Goal: Obtain resource: Download file/media

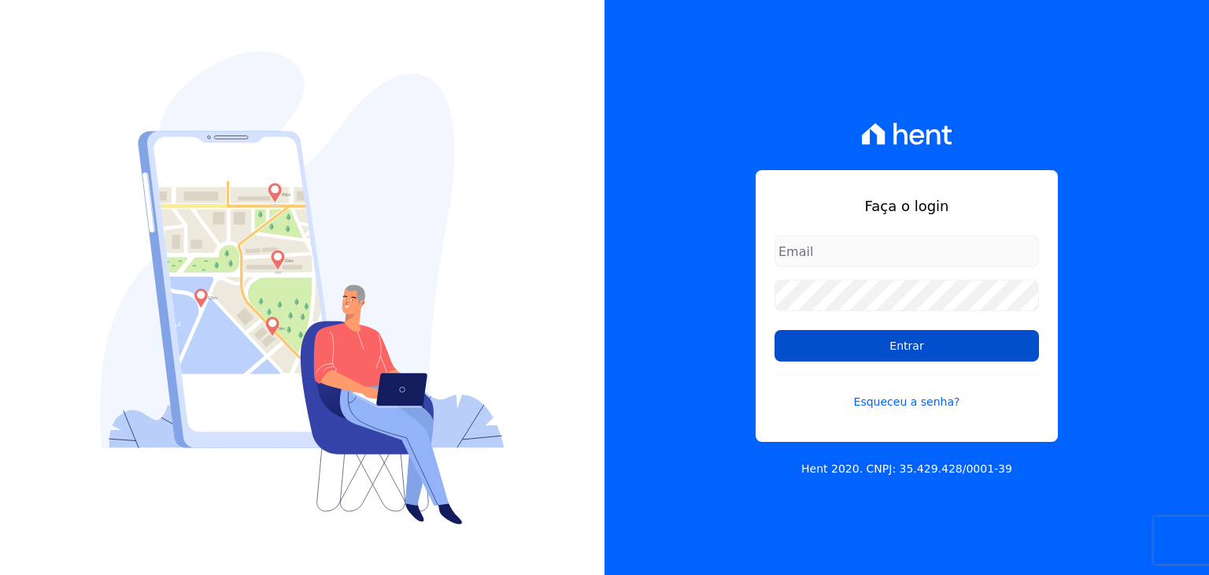
type input "[EMAIL_ADDRESS][DOMAIN_NAME]"
click at [901, 347] on input "Entrar" at bounding box center [907, 345] width 265 height 31
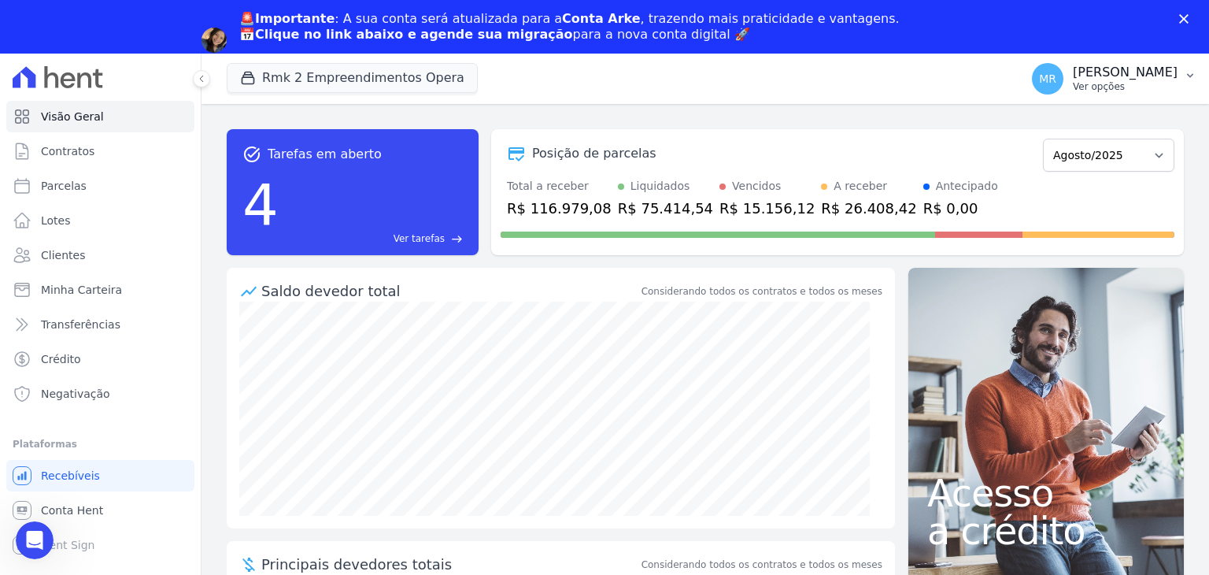
click at [1119, 84] on p "Ver opções" at bounding box center [1125, 86] width 105 height 13
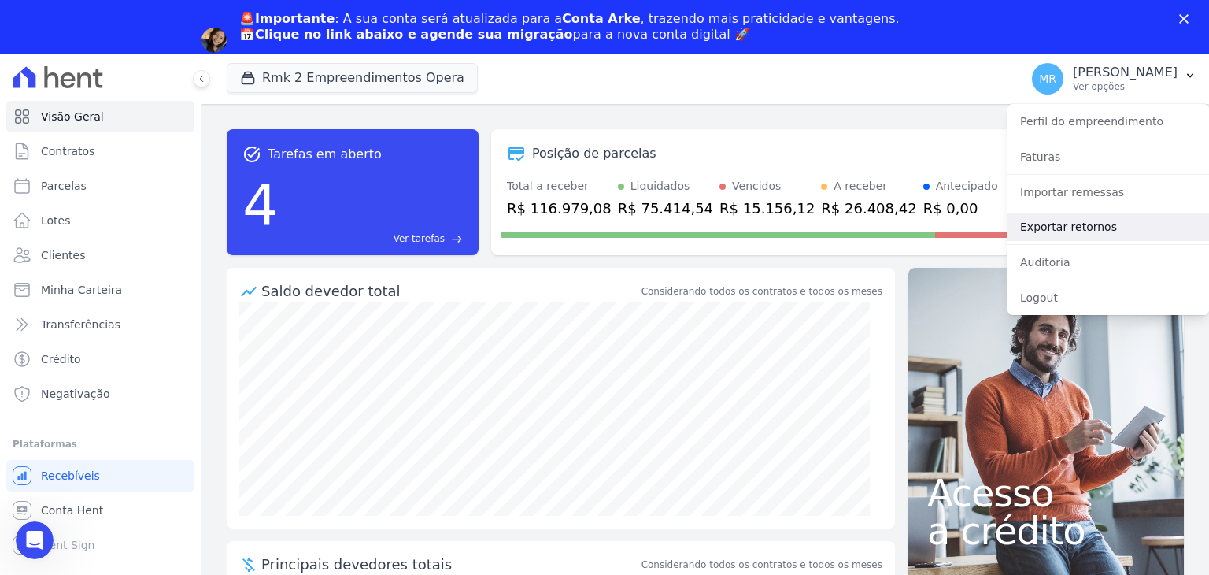
click at [1077, 222] on link "Exportar retornos" at bounding box center [1109, 227] width 202 height 28
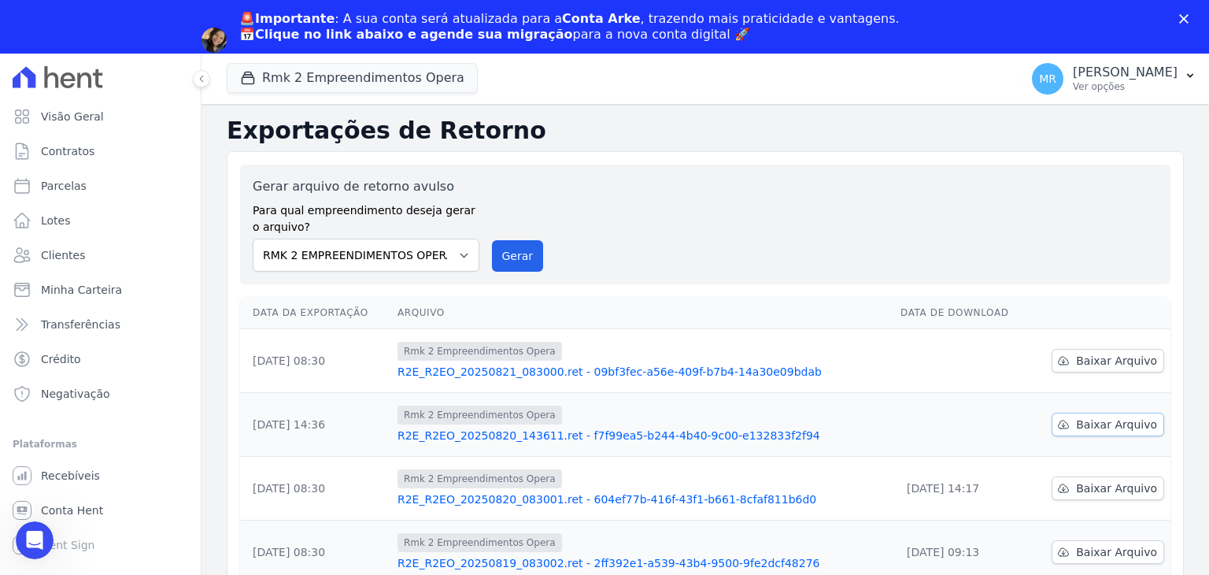
click at [1142, 420] on span "Baixar Arquivo" at bounding box center [1116, 424] width 81 height 16
click at [1120, 361] on span "Baixar Arquivo" at bounding box center [1116, 361] width 81 height 16
click at [124, 178] on link "Parcelas" at bounding box center [100, 185] width 188 height 31
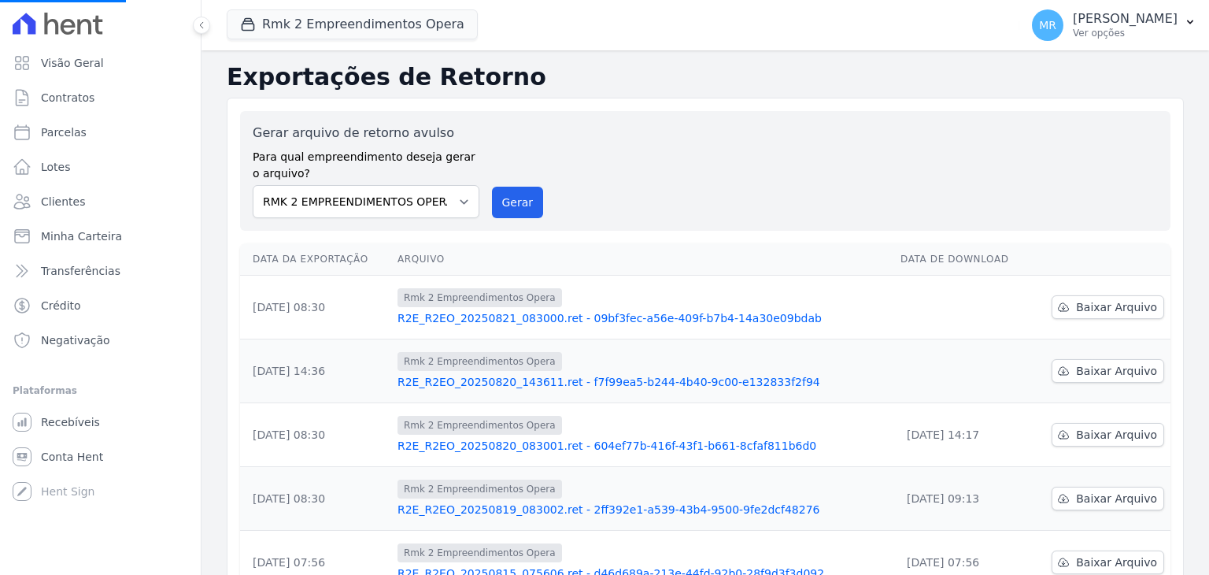
select select
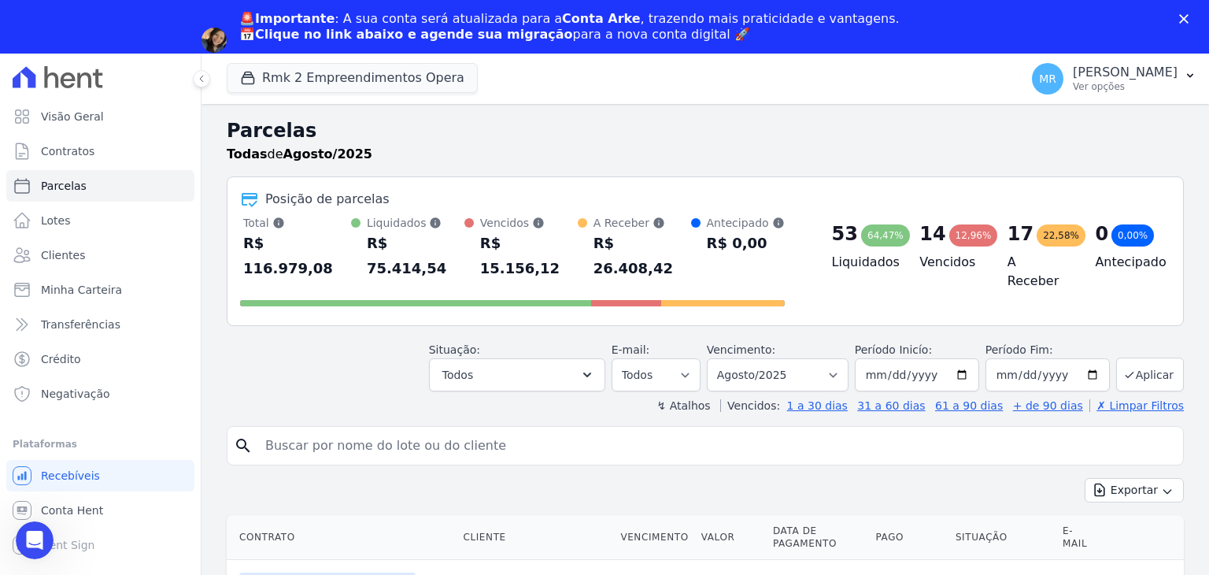
scroll to position [157, 0]
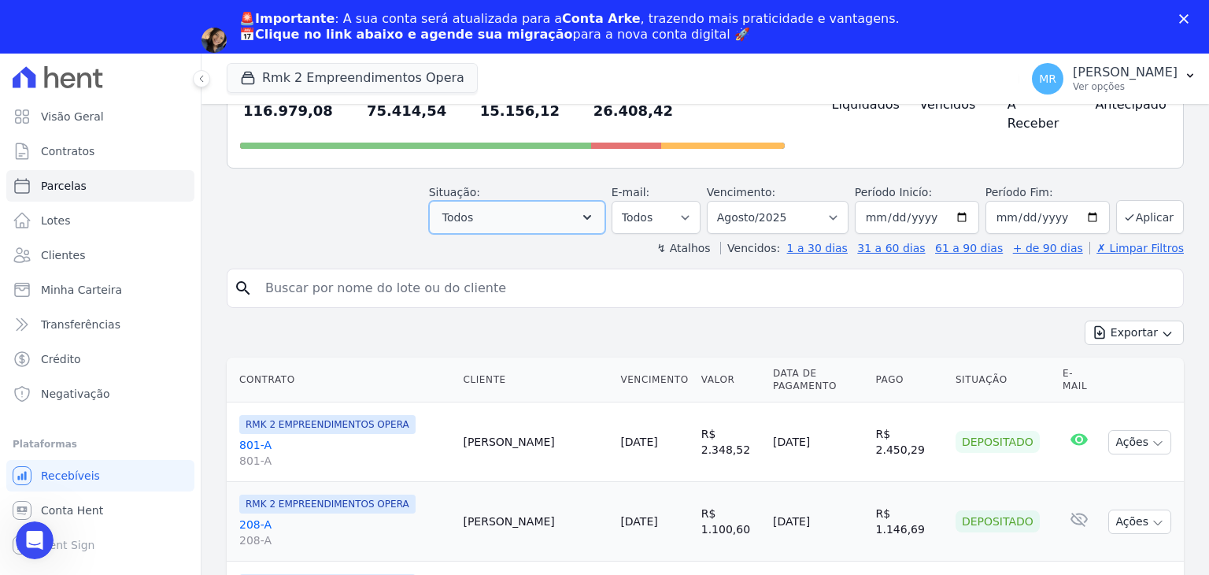
click at [564, 201] on button "Todos" at bounding box center [517, 217] width 176 height 33
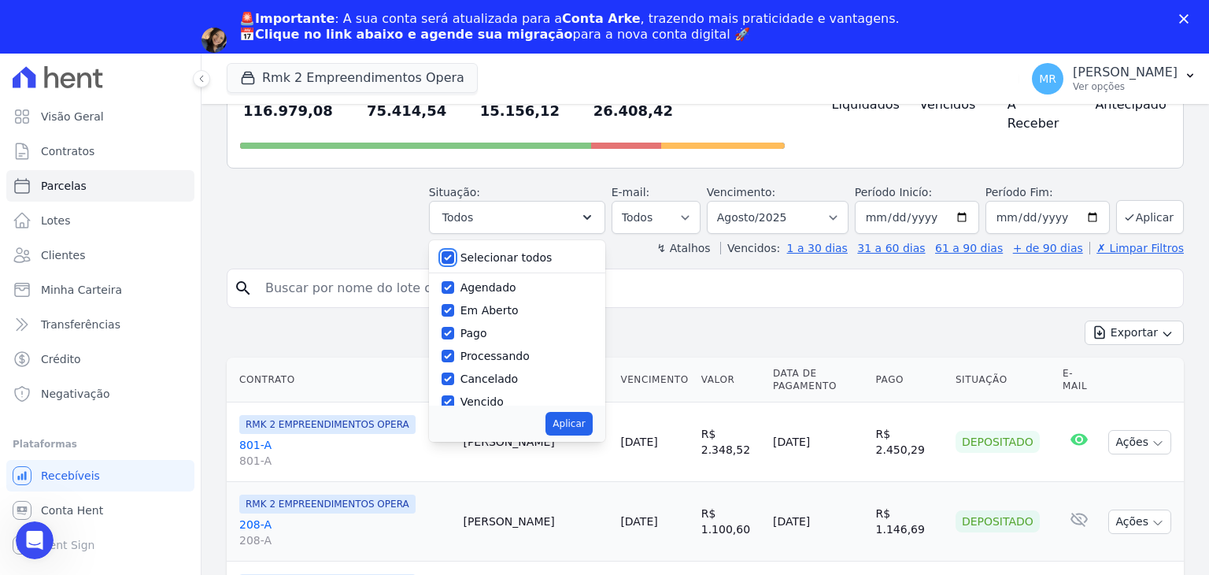
click at [454, 251] on input "Selecionar todos" at bounding box center [448, 257] width 13 height 13
checkbox input "false"
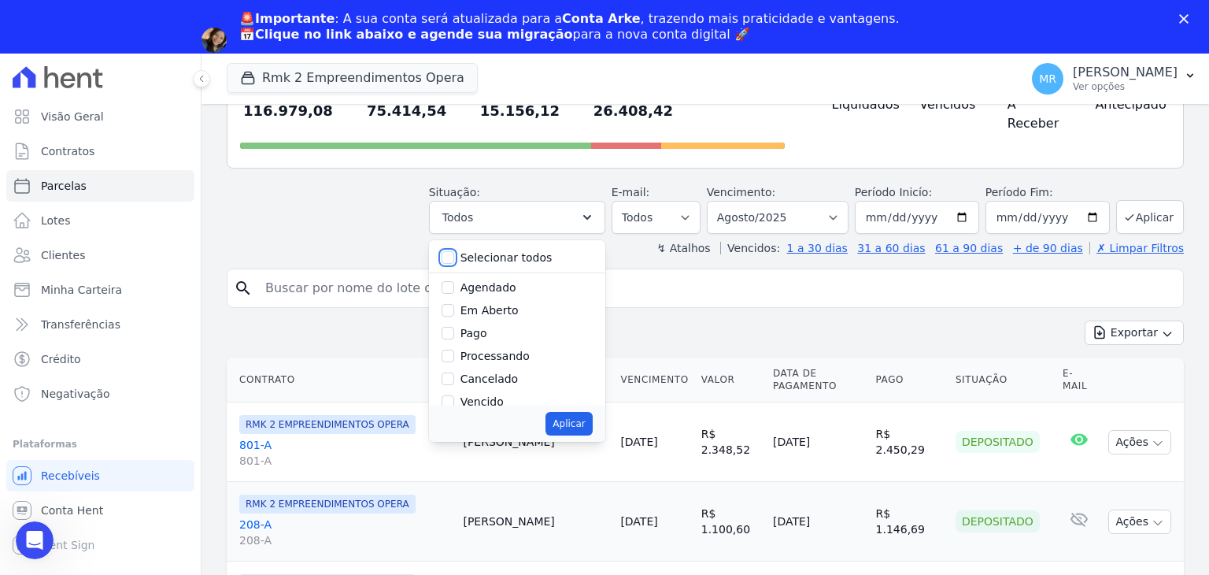
checkbox input "false"
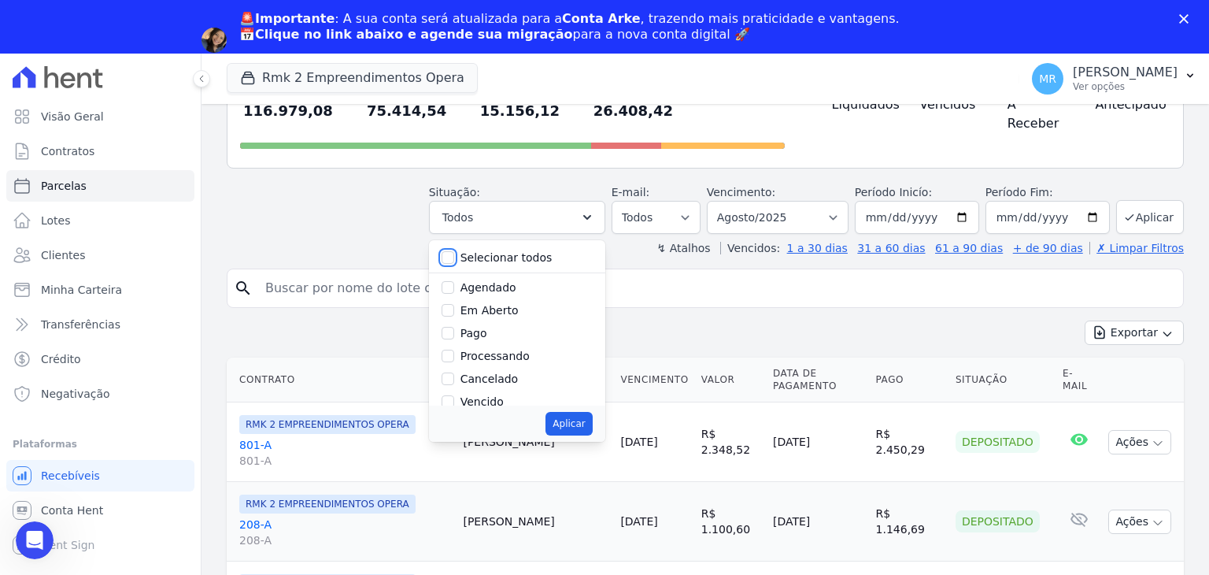
checkbox input "false"
click at [454, 327] on input "Pago" at bounding box center [448, 333] width 13 height 13
checkbox input "true"
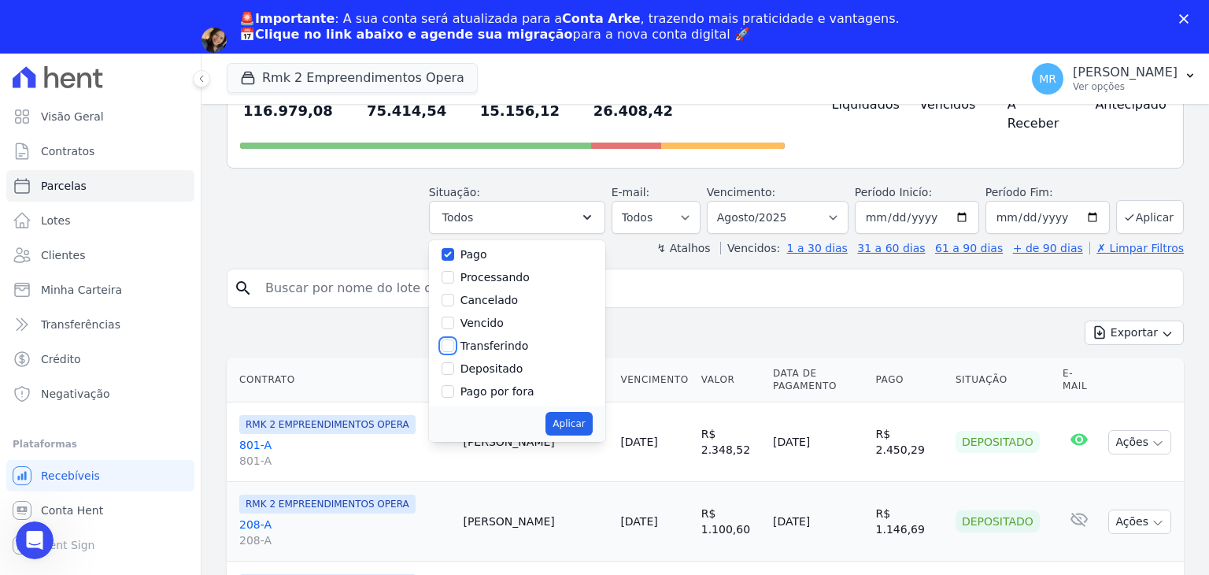
click at [454, 339] on input "Transferindo" at bounding box center [448, 345] width 13 height 13
checkbox input "true"
click at [454, 361] on div at bounding box center [448, 369] width 13 height 16
click at [454, 362] on input "Depositado" at bounding box center [448, 368] width 13 height 13
checkbox input "true"
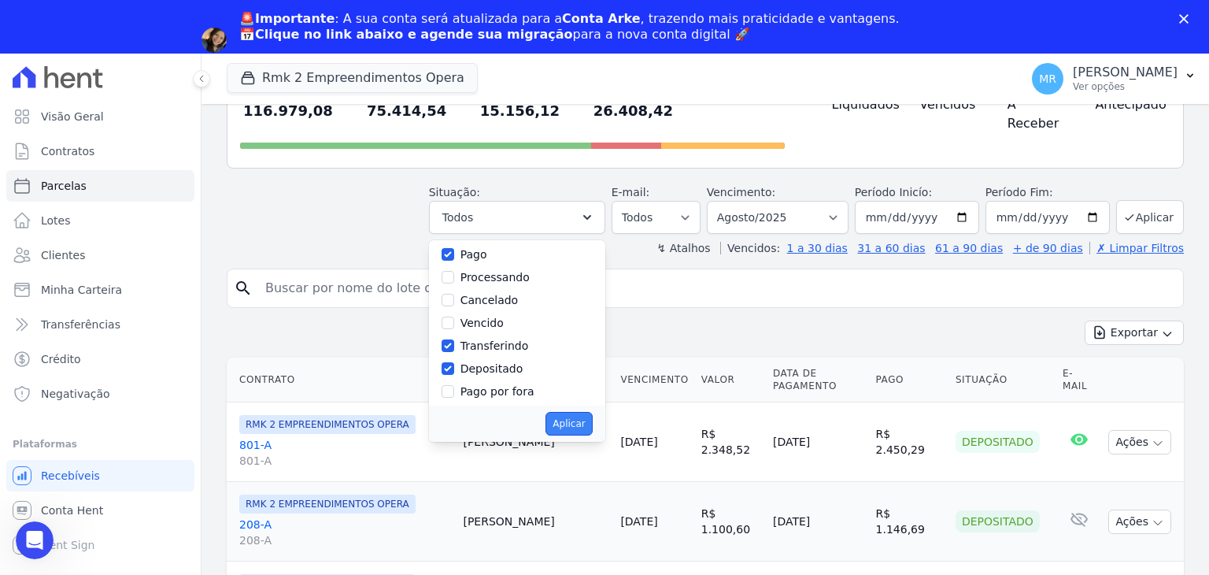
click at [592, 412] on button "Aplicar" at bounding box center [569, 424] width 46 height 24
select select "paid"
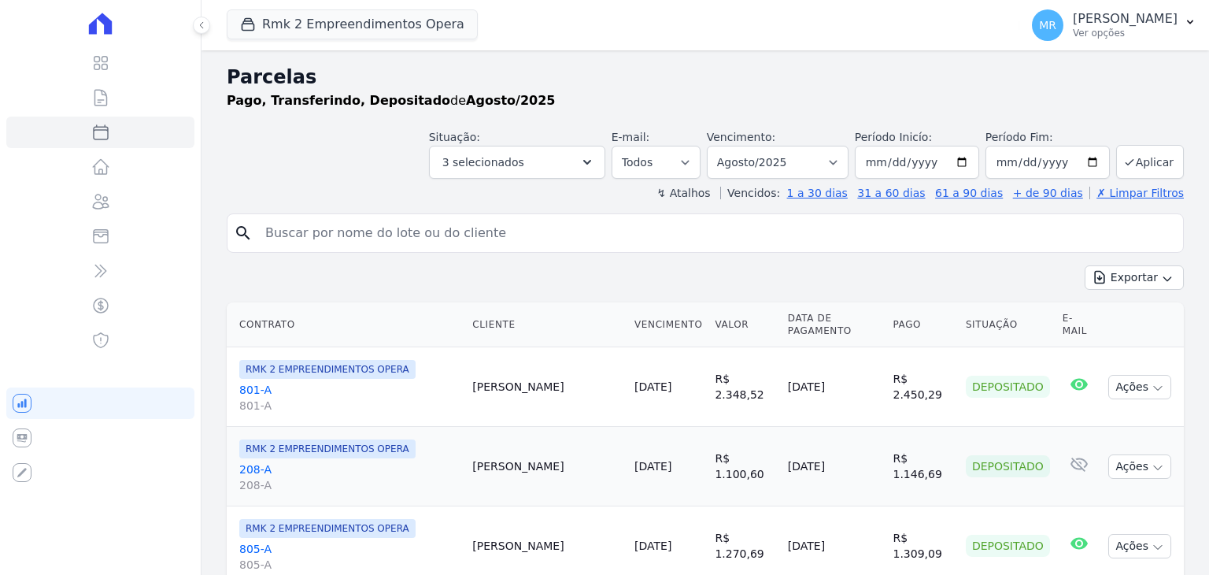
select select
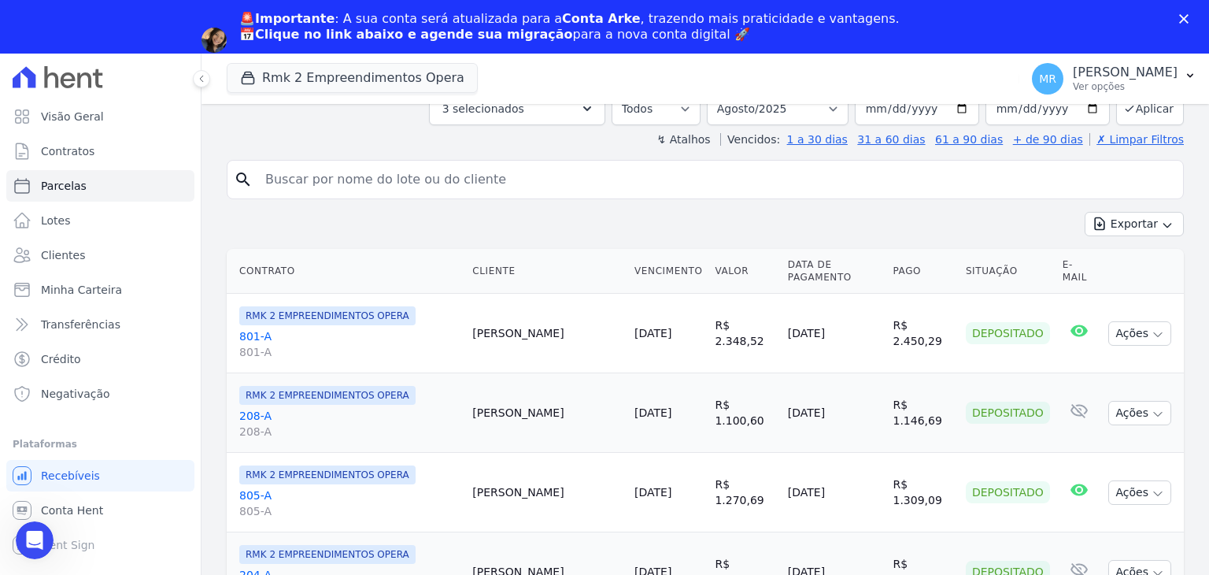
scroll to position [28, 0]
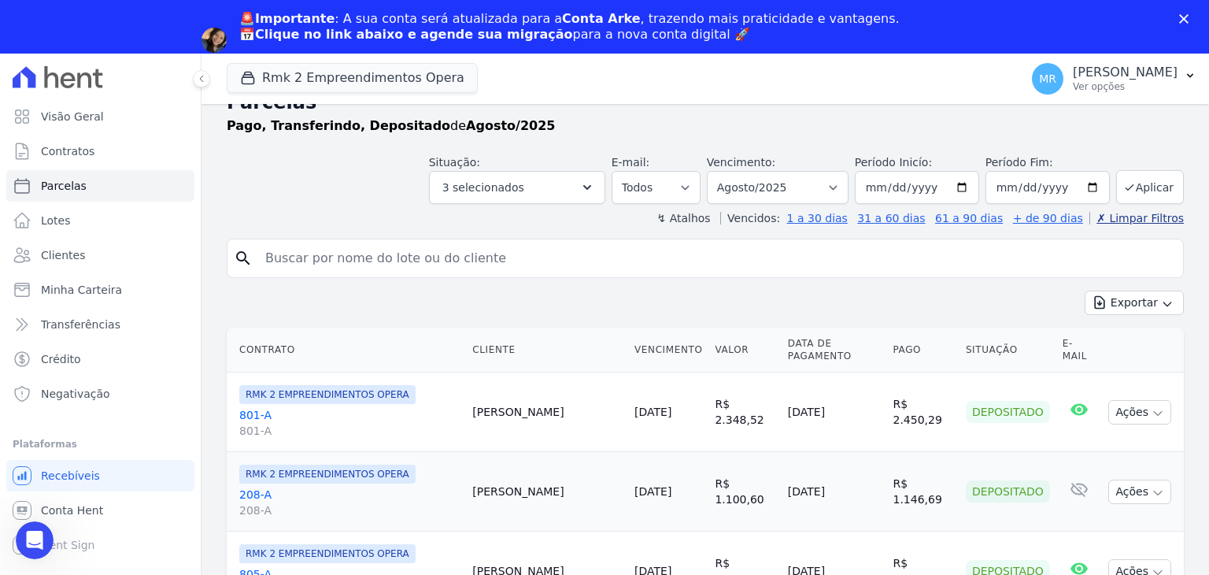
click at [1145, 215] on link "✗ Limpar Filtros" at bounding box center [1137, 218] width 94 height 13
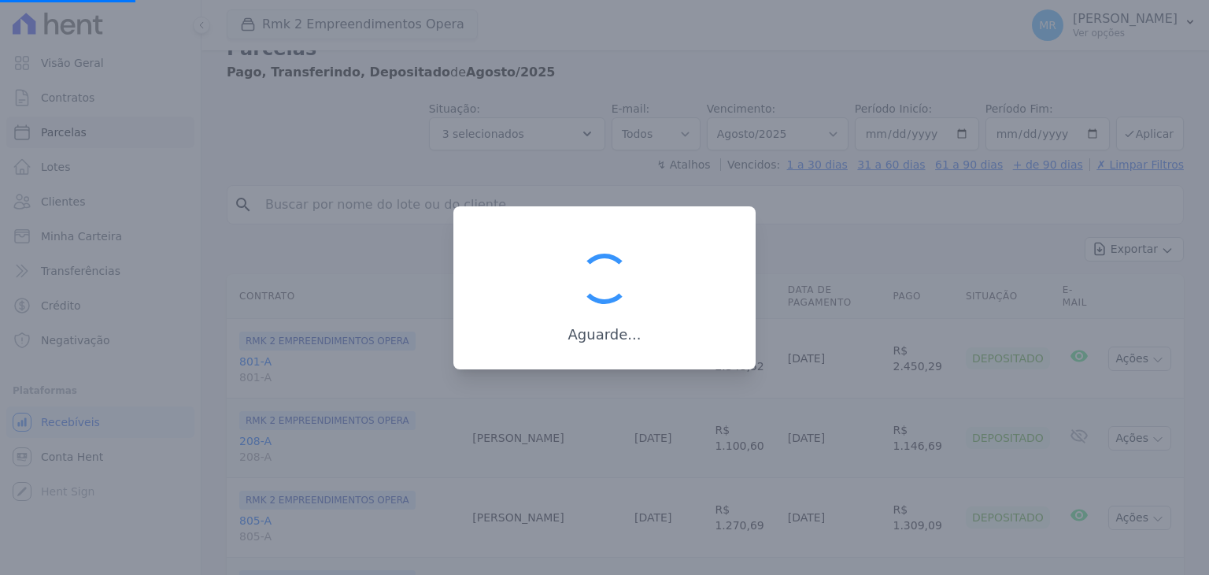
select select
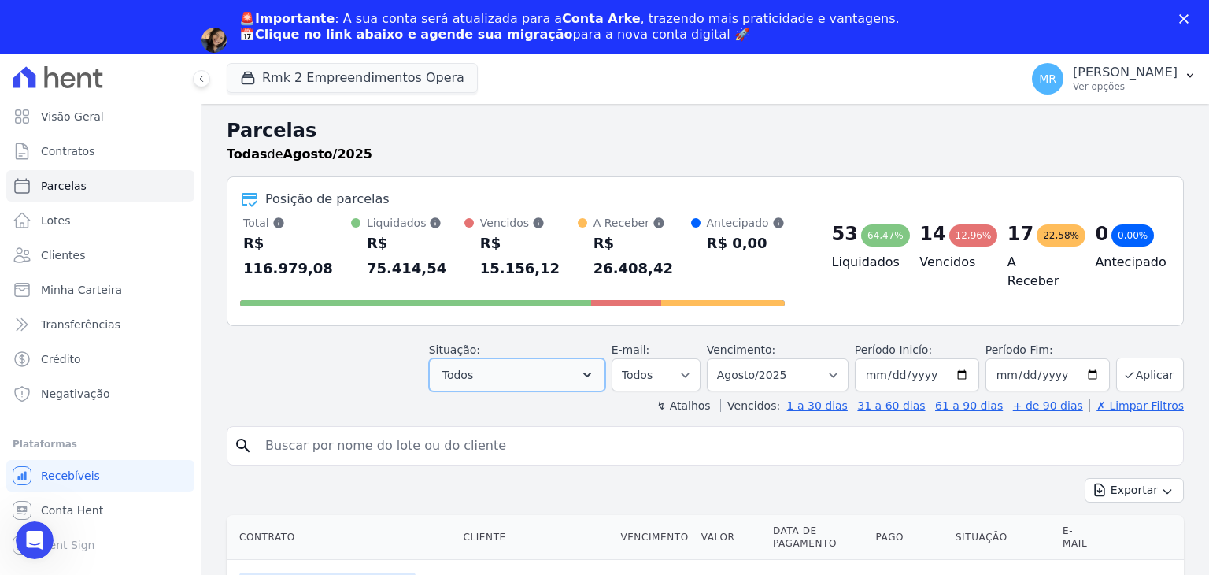
click at [569, 358] on button "Todos" at bounding box center [517, 374] width 176 height 33
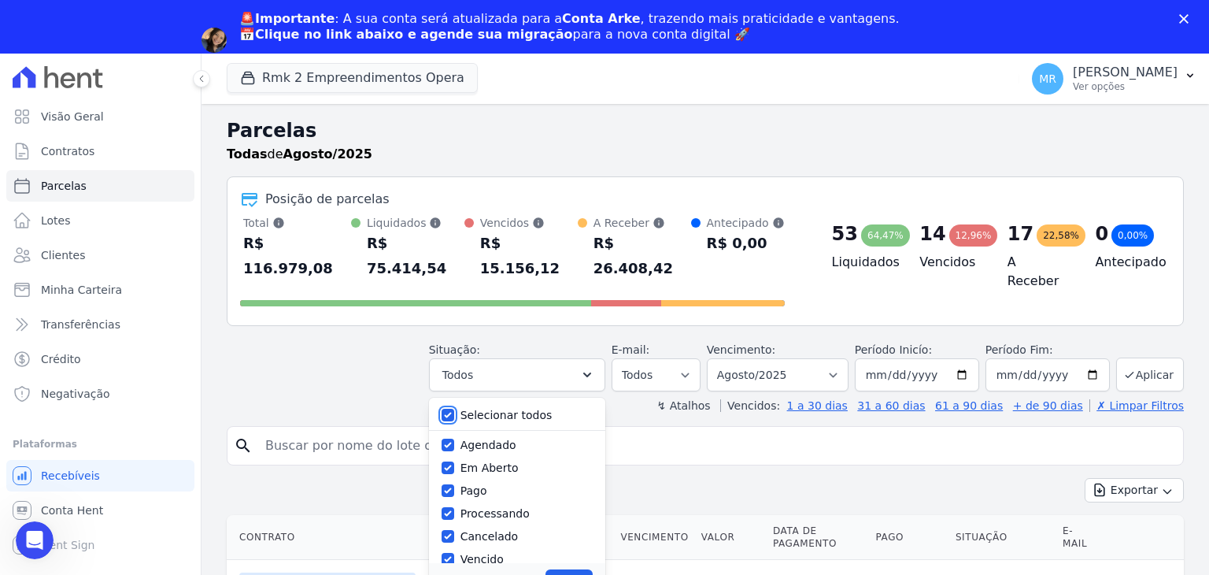
click at [454, 409] on input "Selecionar todos" at bounding box center [448, 415] width 13 height 13
checkbox input "false"
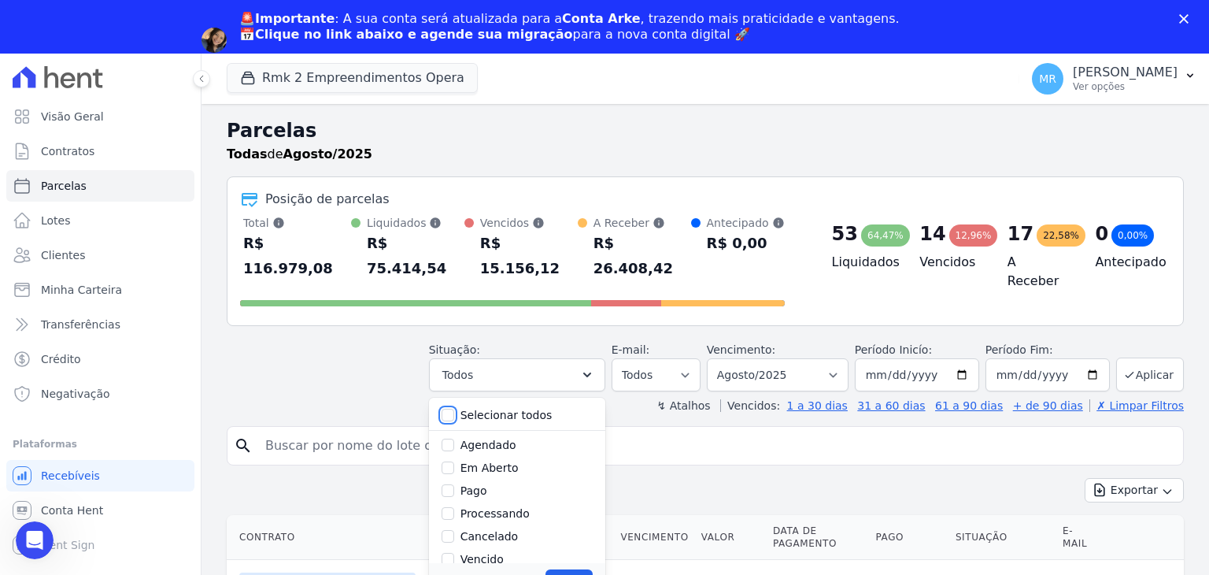
checkbox input "false"
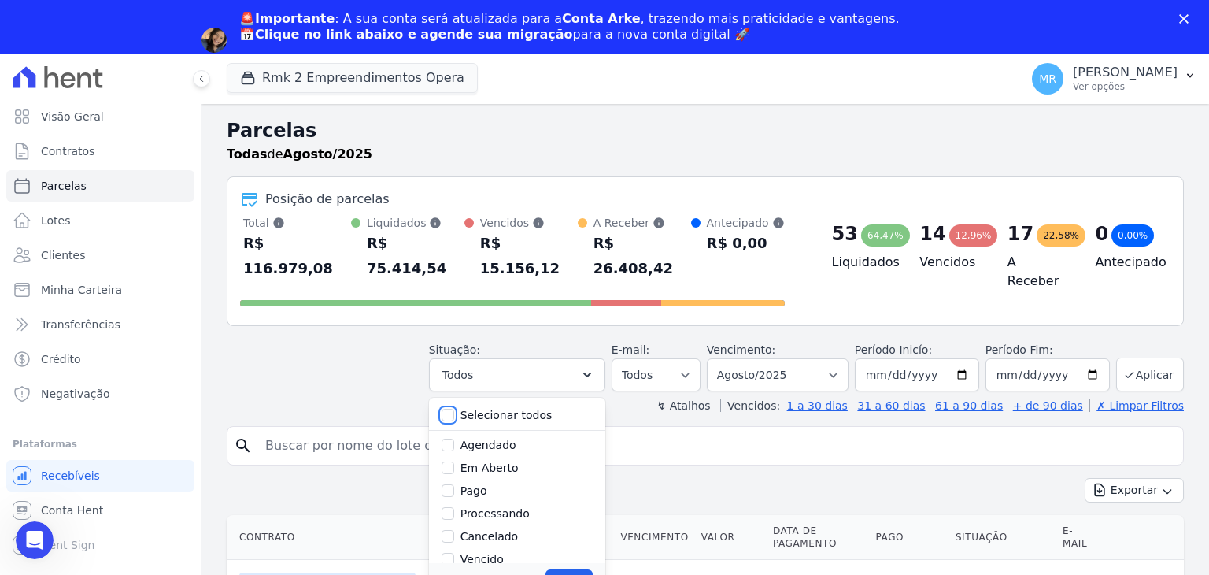
checkbox input "false"
click at [454, 484] on input "Pago" at bounding box center [448, 490] width 13 height 13
checkbox input "true"
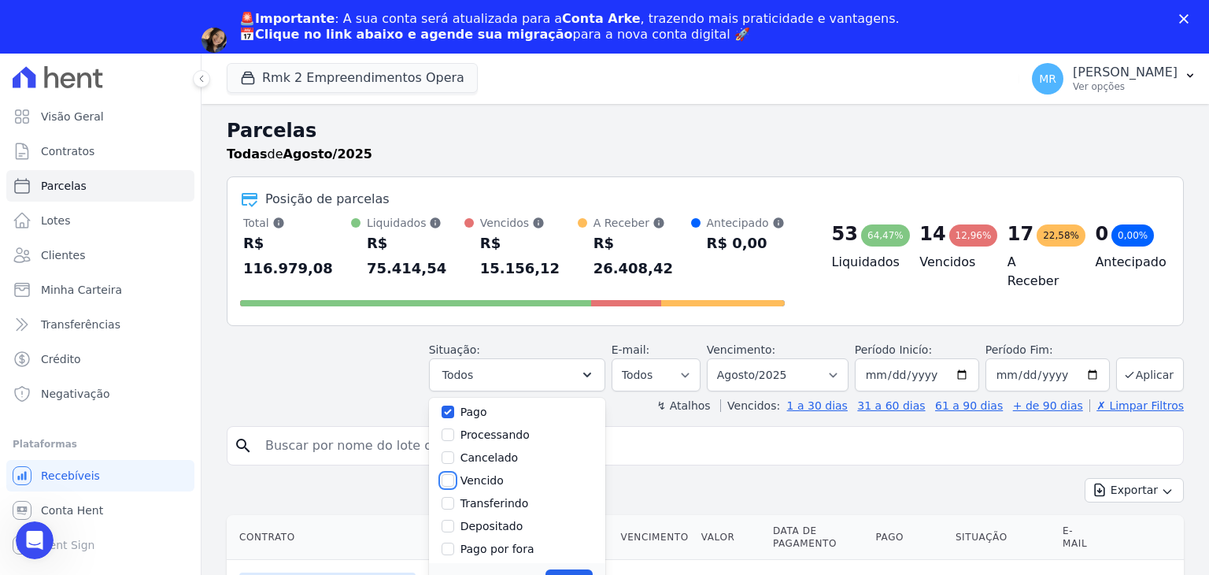
click at [454, 474] on input "Vencido" at bounding box center [448, 480] width 13 height 13
checkbox input "false"
click at [454, 497] on input "Transferindo" at bounding box center [448, 503] width 13 height 13
checkbox input "true"
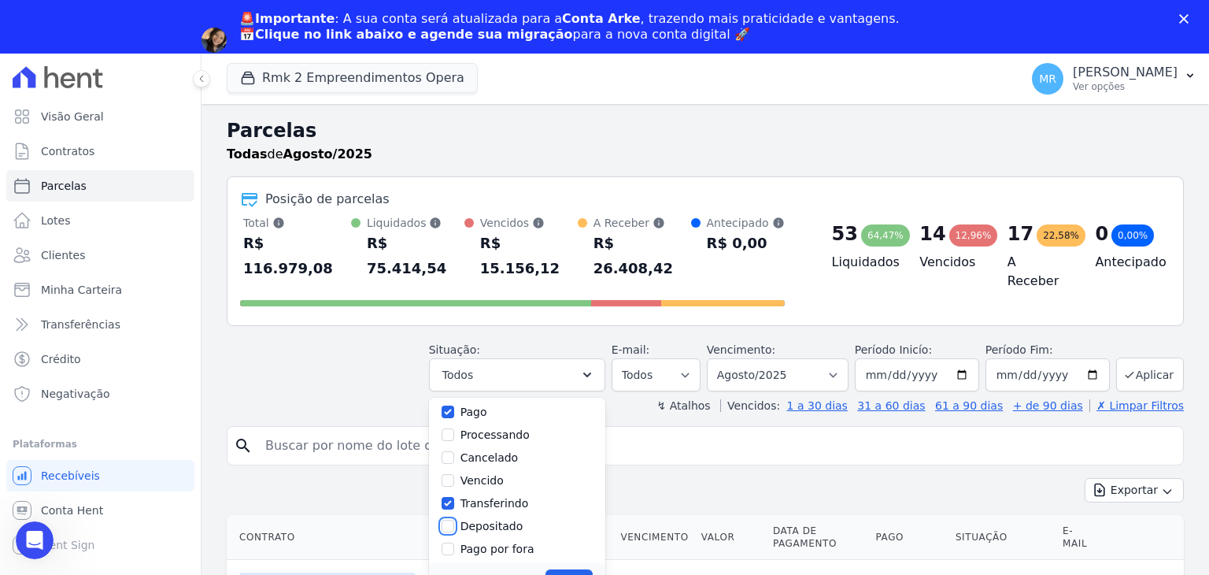
click at [454, 520] on input "Depositado" at bounding box center [448, 526] width 13 height 13
checkbox input "true"
click at [587, 569] on button "Aplicar" at bounding box center [569, 581] width 46 height 24
select select "paid"
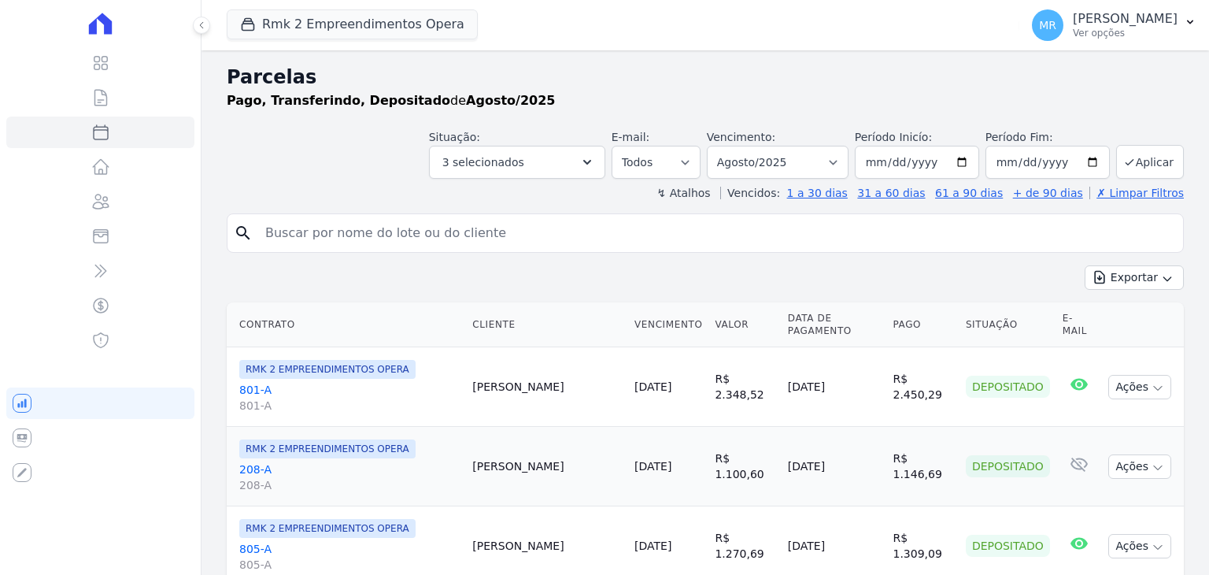
select select
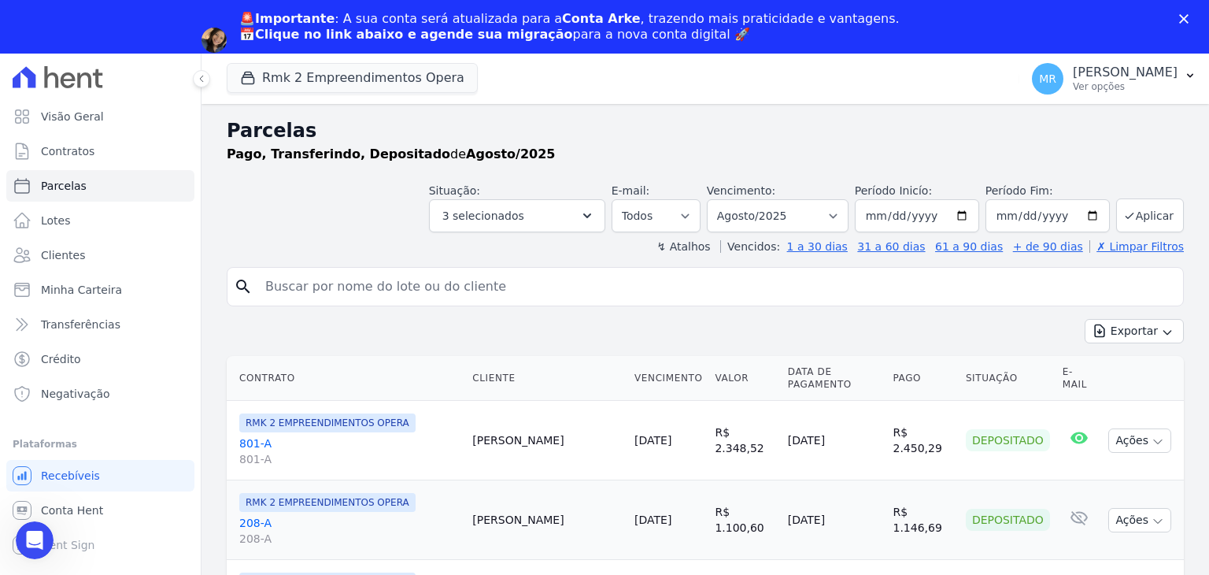
click at [1186, 18] on icon "Fechar" at bounding box center [1183, 18] width 9 height 9
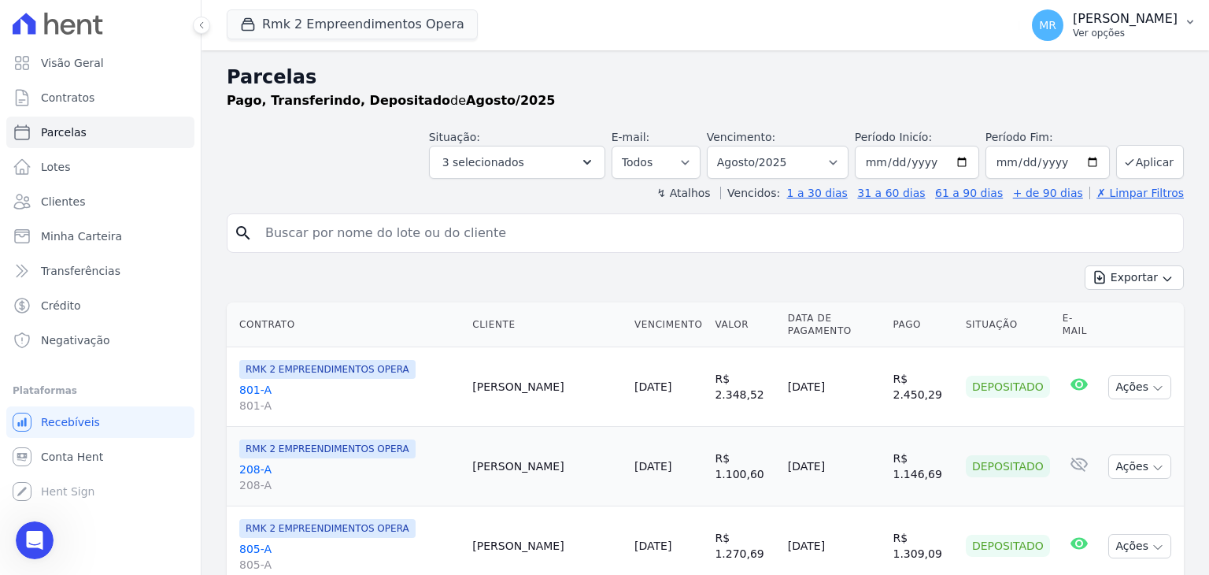
click at [1155, 31] on p "Ver opções" at bounding box center [1125, 33] width 105 height 13
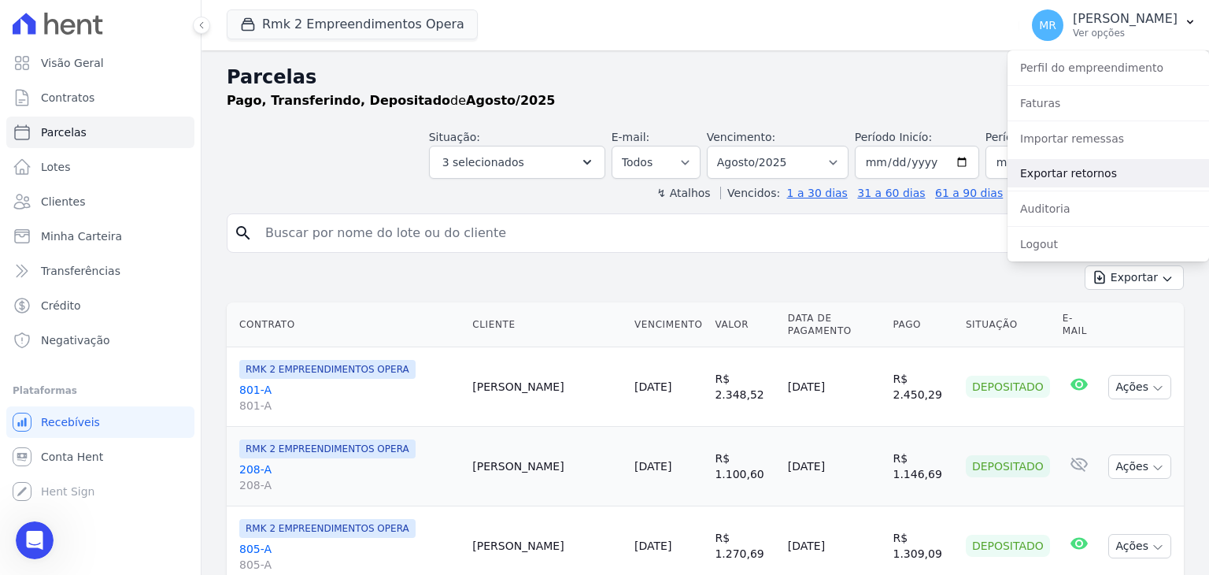
click at [1086, 171] on link "Exportar retornos" at bounding box center [1109, 173] width 202 height 28
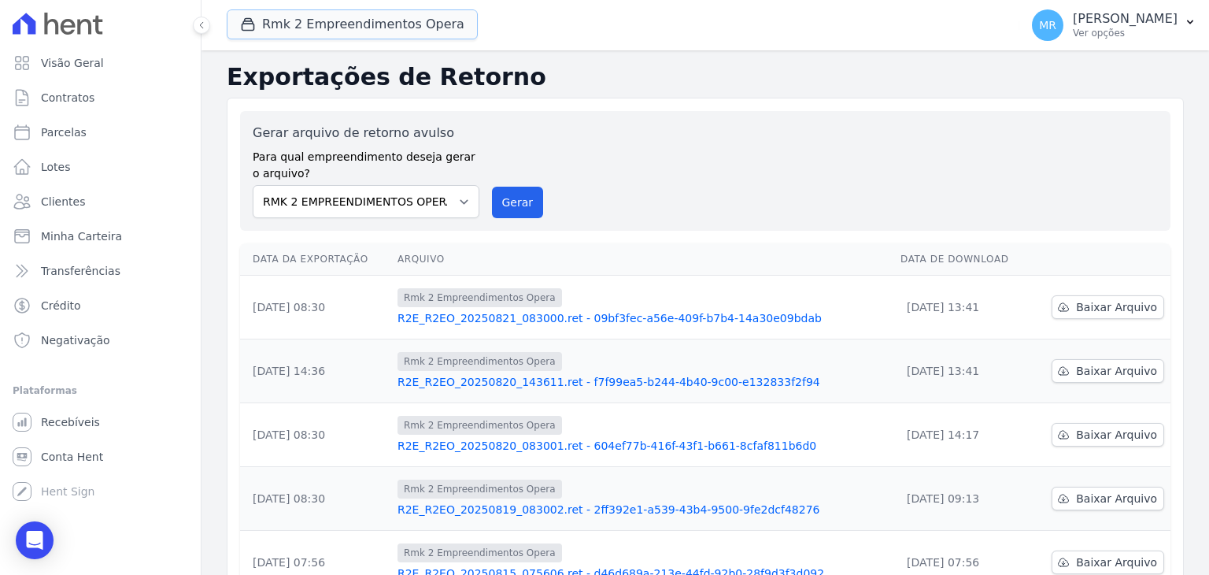
drag, startPoint x: 315, startPoint y: 29, endPoint x: 298, endPoint y: 46, distance: 23.4
click at [313, 29] on button "Rmk 2 Empreendimentos Opera" at bounding box center [352, 24] width 251 height 30
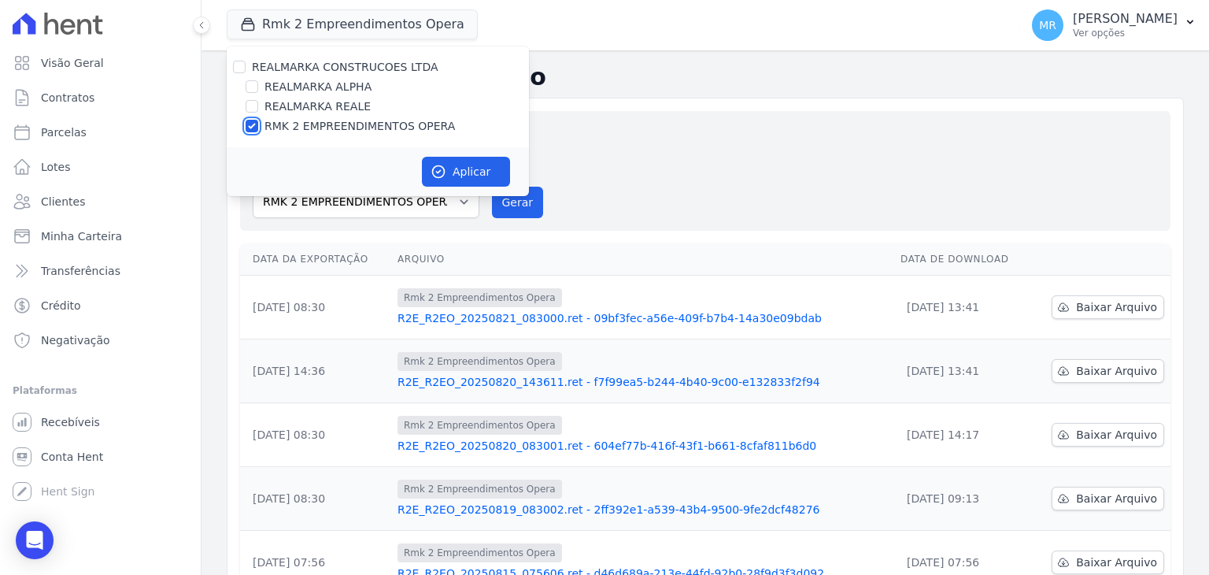
click at [251, 125] on input "RMK 2 EMPREENDIMENTOS OPERA" at bounding box center [252, 126] width 13 height 13
checkbox input "false"
click at [248, 107] on input "REALMARKA REALE" at bounding box center [252, 106] width 13 height 13
checkbox input "true"
click at [454, 172] on button "Aplicar" at bounding box center [466, 172] width 88 height 30
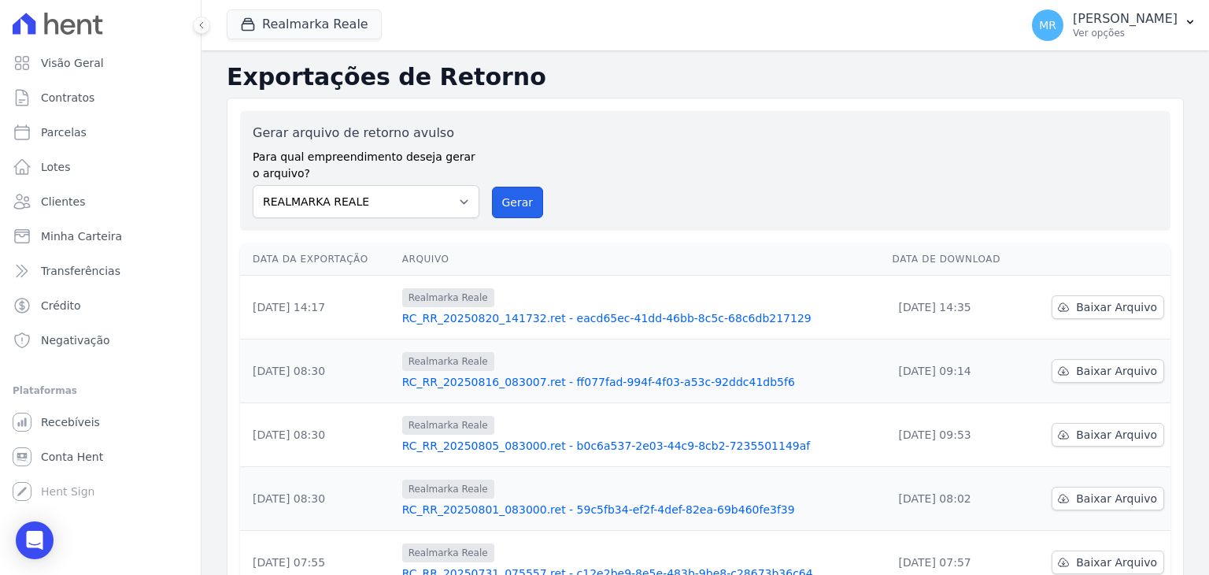
drag, startPoint x: 499, startPoint y: 204, endPoint x: 668, endPoint y: 136, distance: 181.6
click at [499, 203] on button "Gerar" at bounding box center [518, 202] width 52 height 31
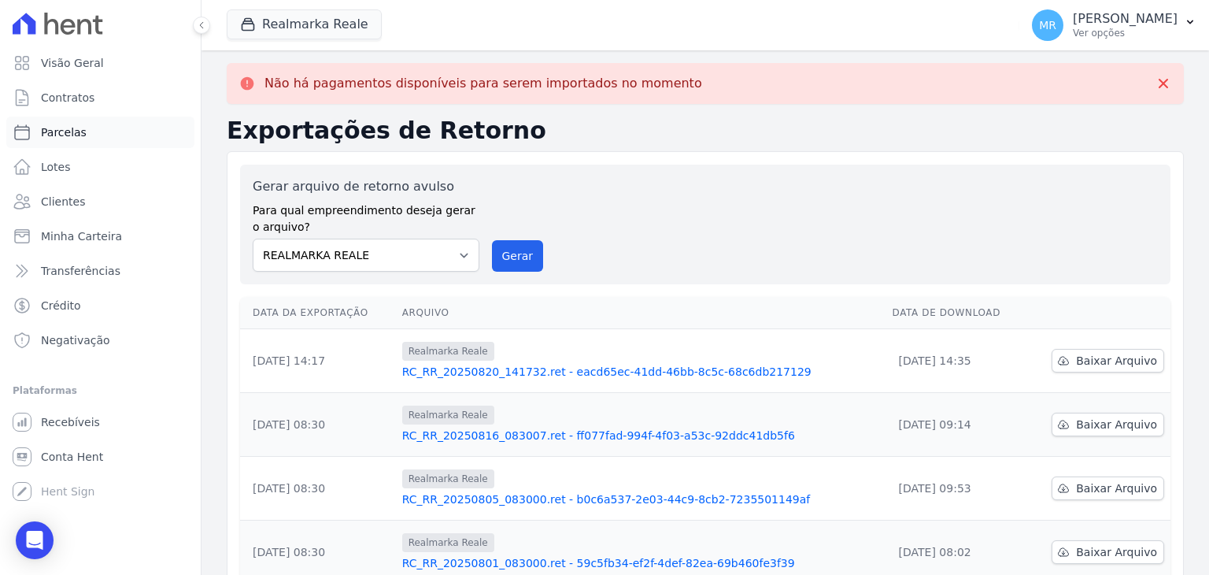
click at [106, 135] on link "Parcelas" at bounding box center [100, 132] width 188 height 31
select select
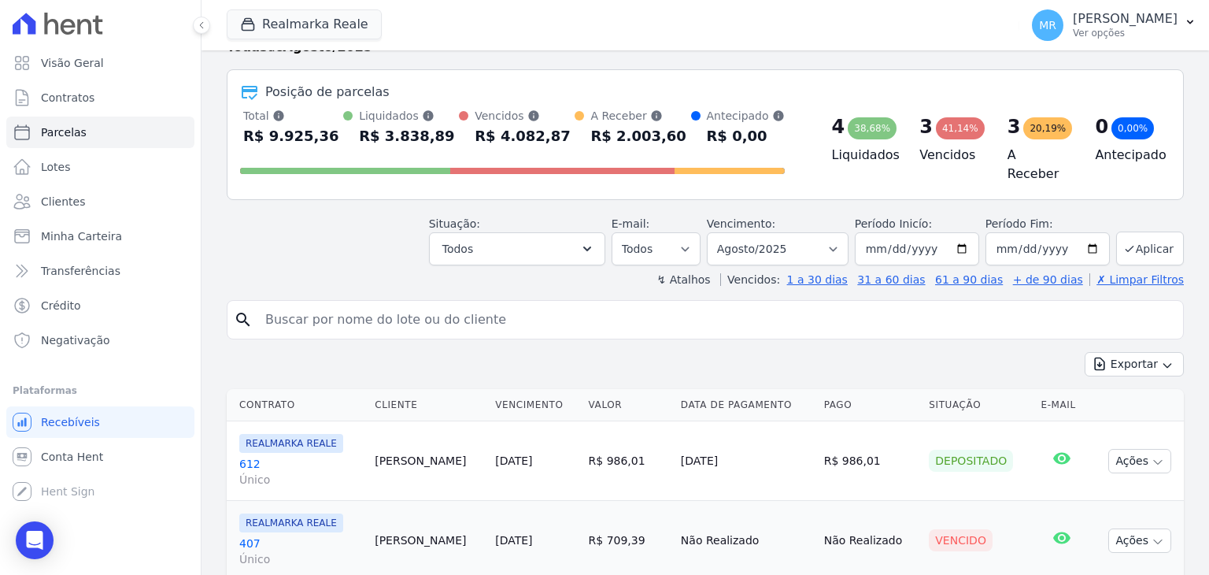
scroll to position [79, 0]
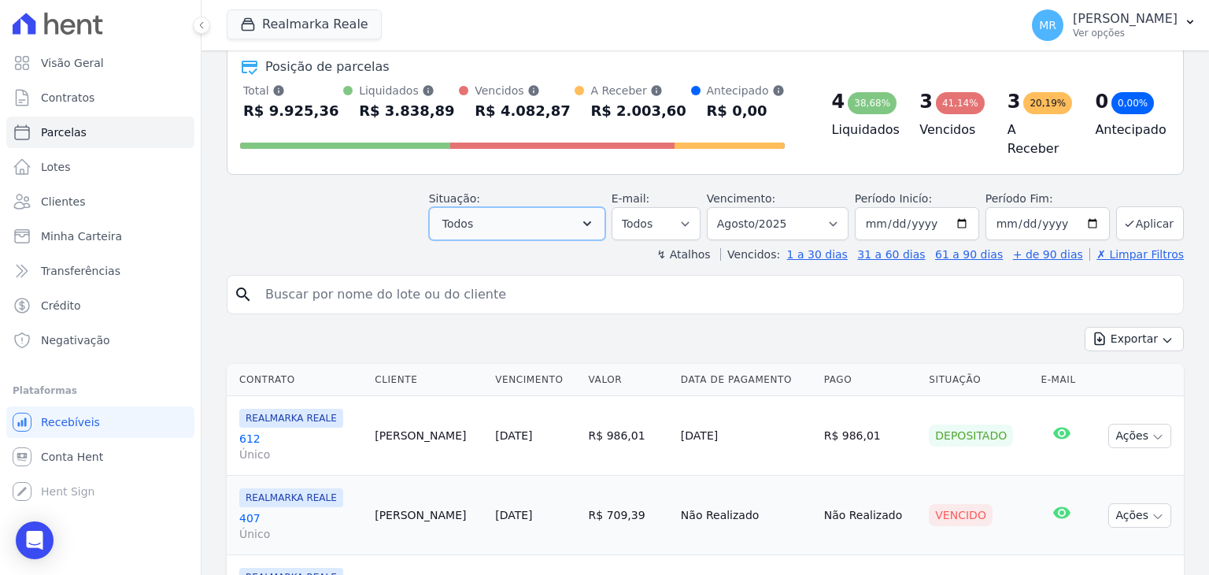
click at [576, 211] on button "Todos" at bounding box center [517, 223] width 176 height 33
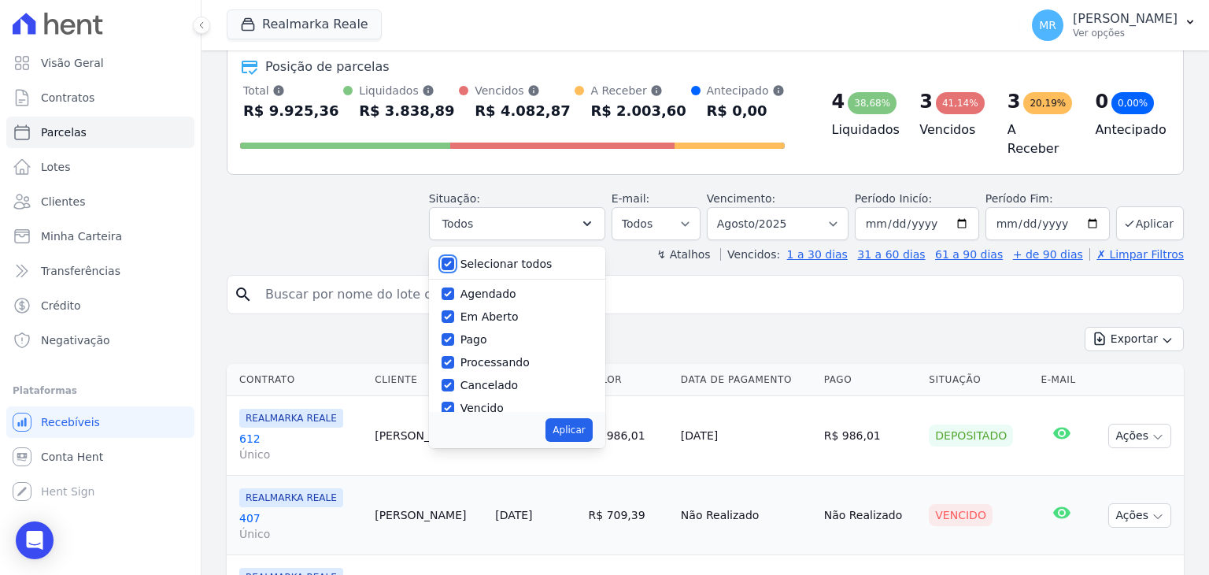
click at [454, 257] on input "Selecionar todos" at bounding box center [448, 263] width 13 height 13
checkbox input "false"
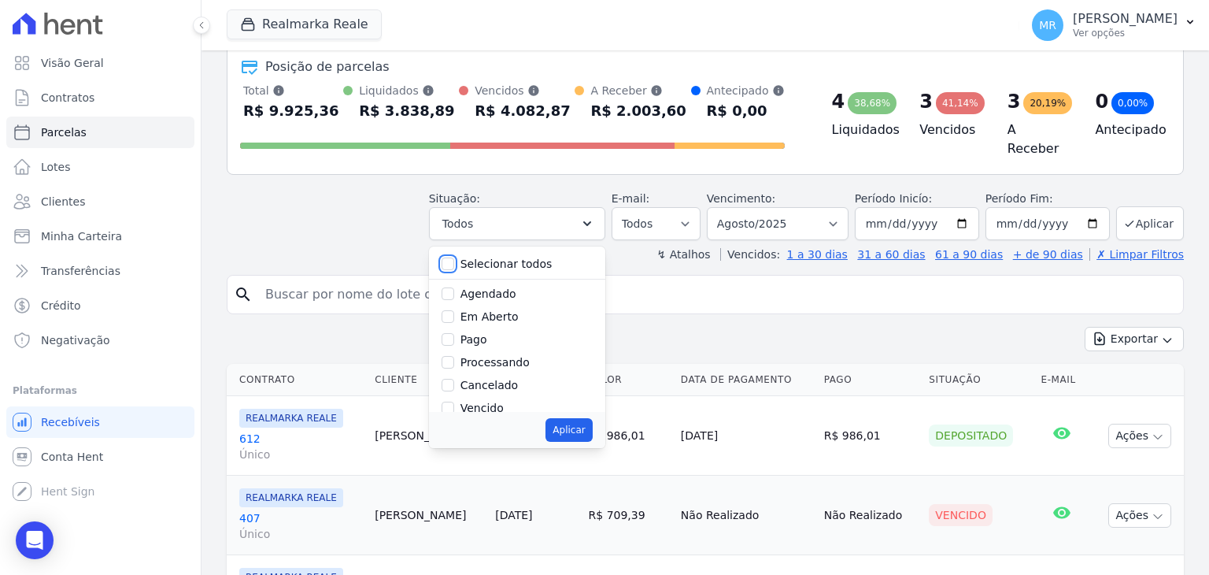
checkbox input "false"
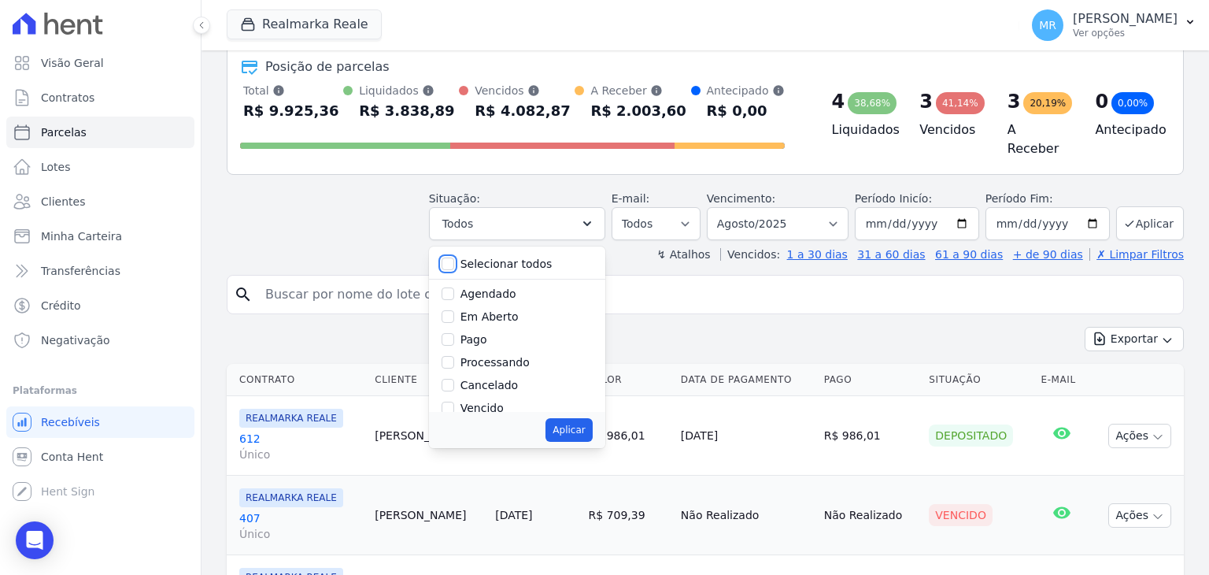
checkbox input "false"
click at [454, 331] on div at bounding box center [448, 339] width 13 height 16
click at [454, 334] on input "Pago" at bounding box center [448, 339] width 13 height 13
checkbox input "true"
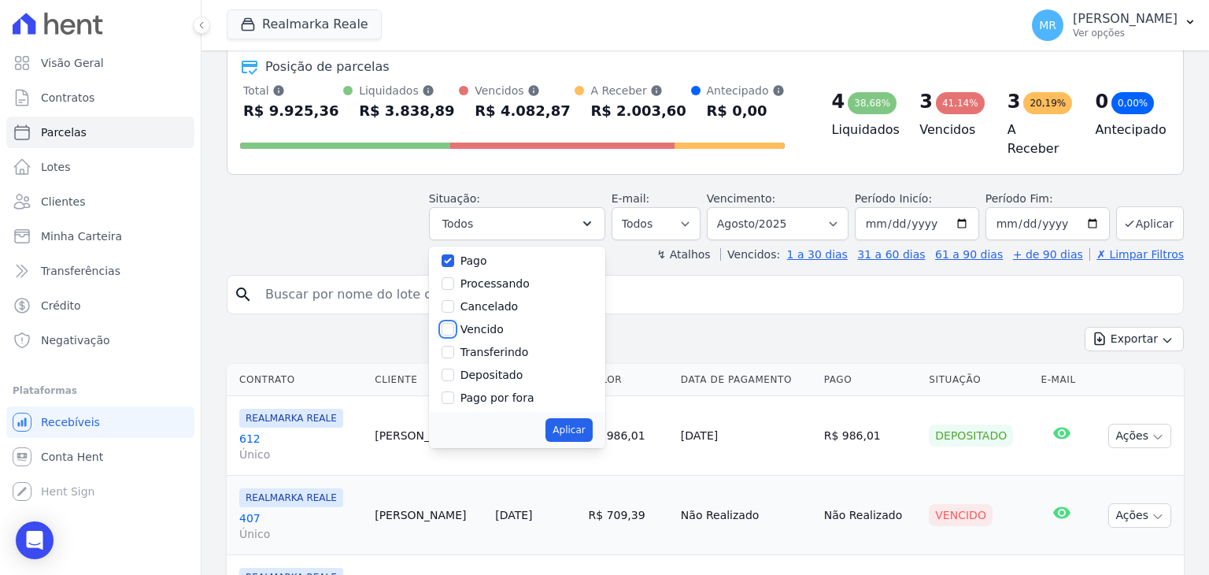
click at [454, 323] on input "Vencido" at bounding box center [448, 329] width 13 height 13
checkbox input "true"
click at [454, 352] on div at bounding box center [448, 352] width 13 height 16
click at [454, 346] on input "Transferindo" at bounding box center [448, 352] width 13 height 13
checkbox input "true"
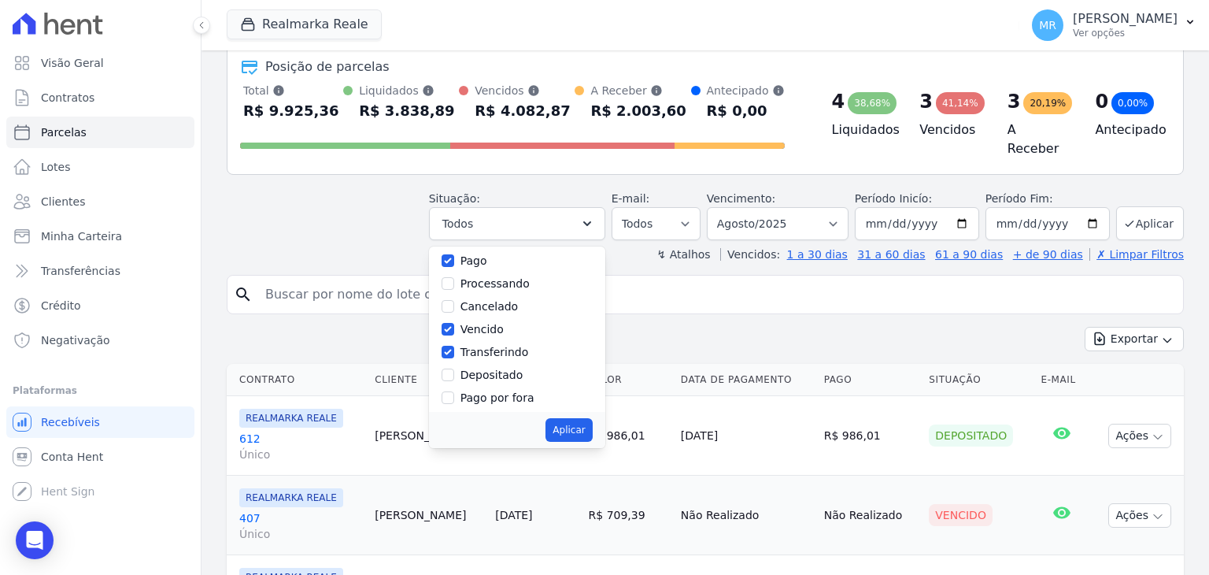
click at [469, 320] on div "Vencido" at bounding box center [517, 329] width 151 height 23
click at [454, 324] on input "Vencido" at bounding box center [448, 329] width 13 height 13
checkbox input "false"
click at [454, 368] on input "Depositado" at bounding box center [448, 374] width 13 height 13
checkbox input "true"
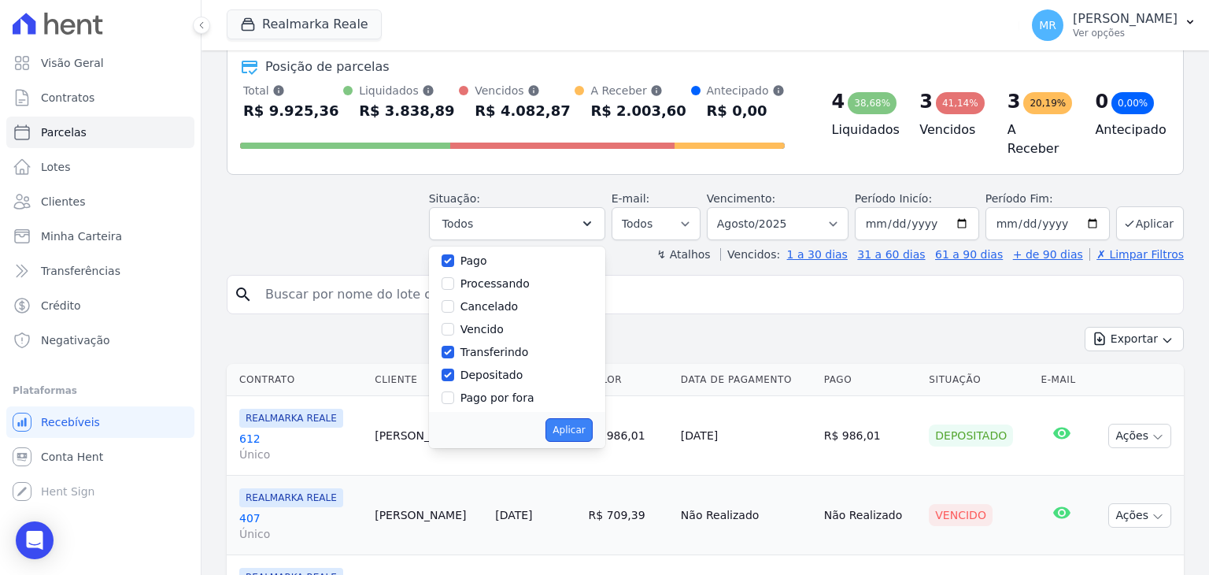
click at [586, 427] on button "Aplicar" at bounding box center [569, 430] width 46 height 24
select select "paid"
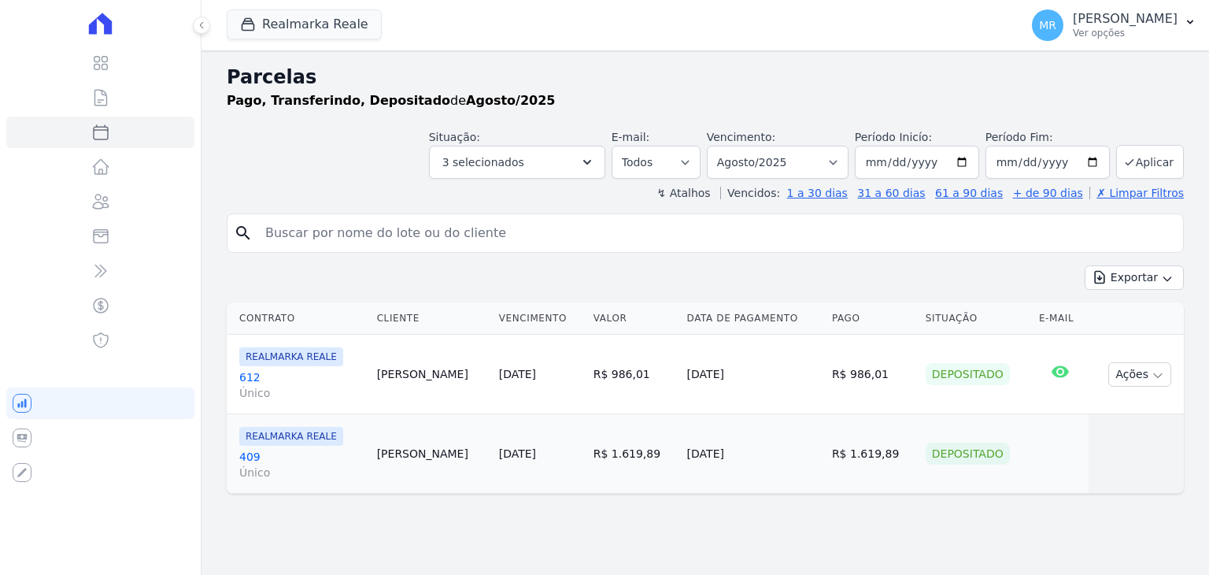
select select
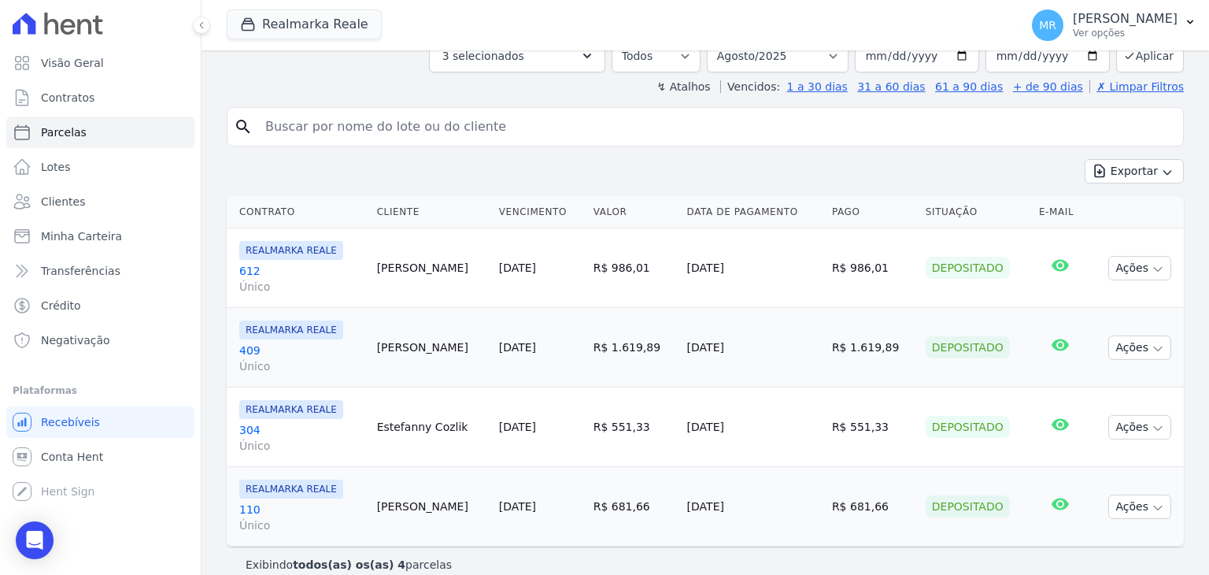
scroll to position [124, 0]
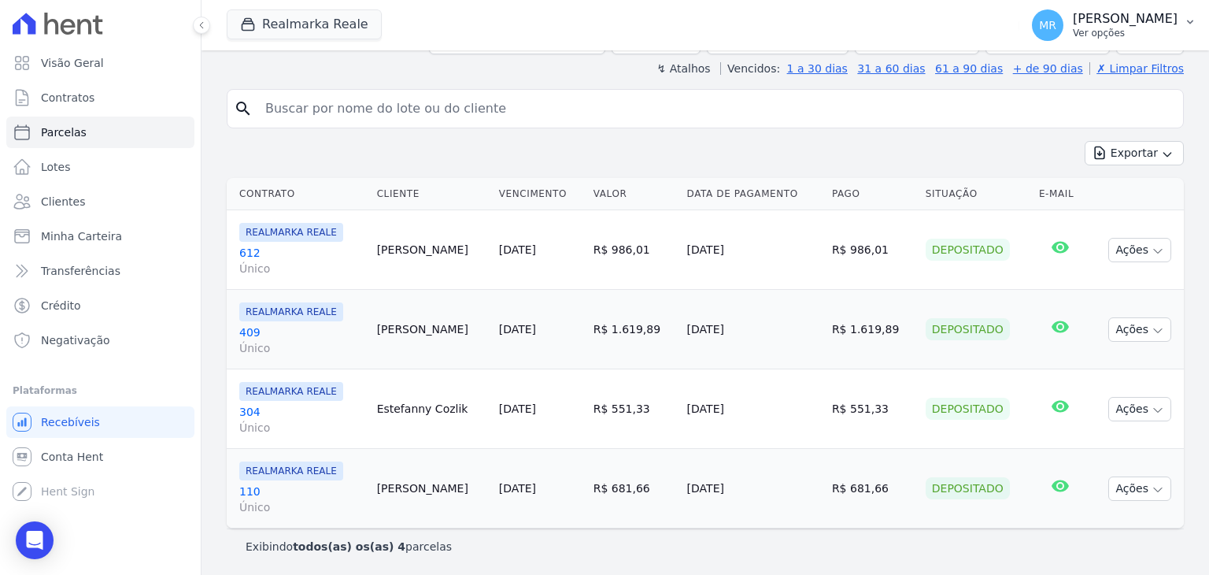
click at [1159, 11] on p "[PERSON_NAME]" at bounding box center [1125, 19] width 105 height 16
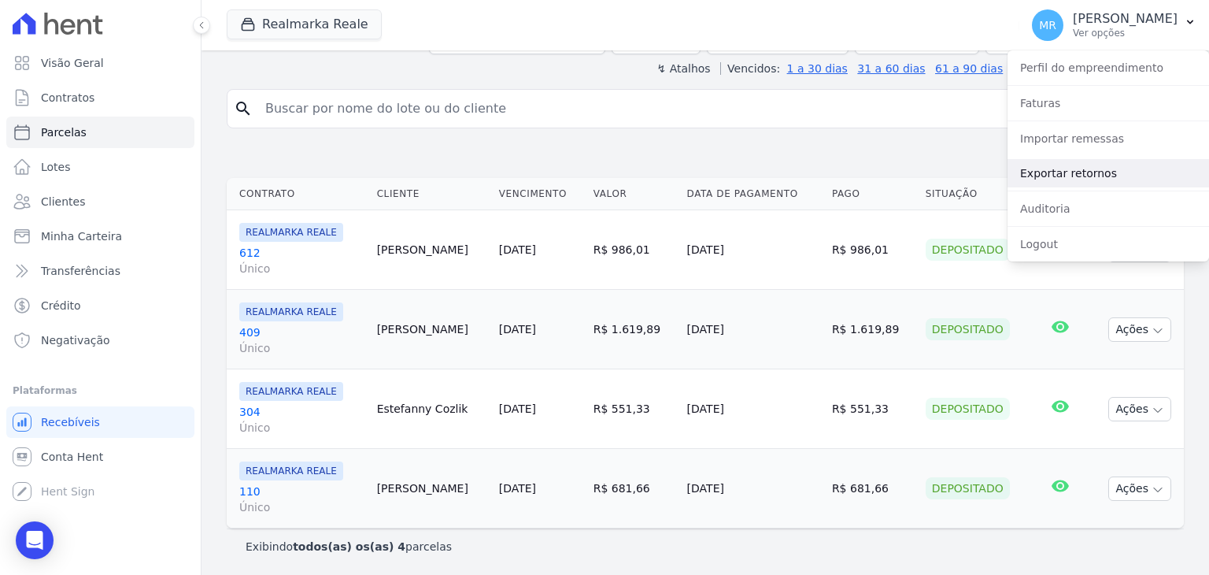
click at [1114, 172] on link "Exportar retornos" at bounding box center [1109, 173] width 202 height 28
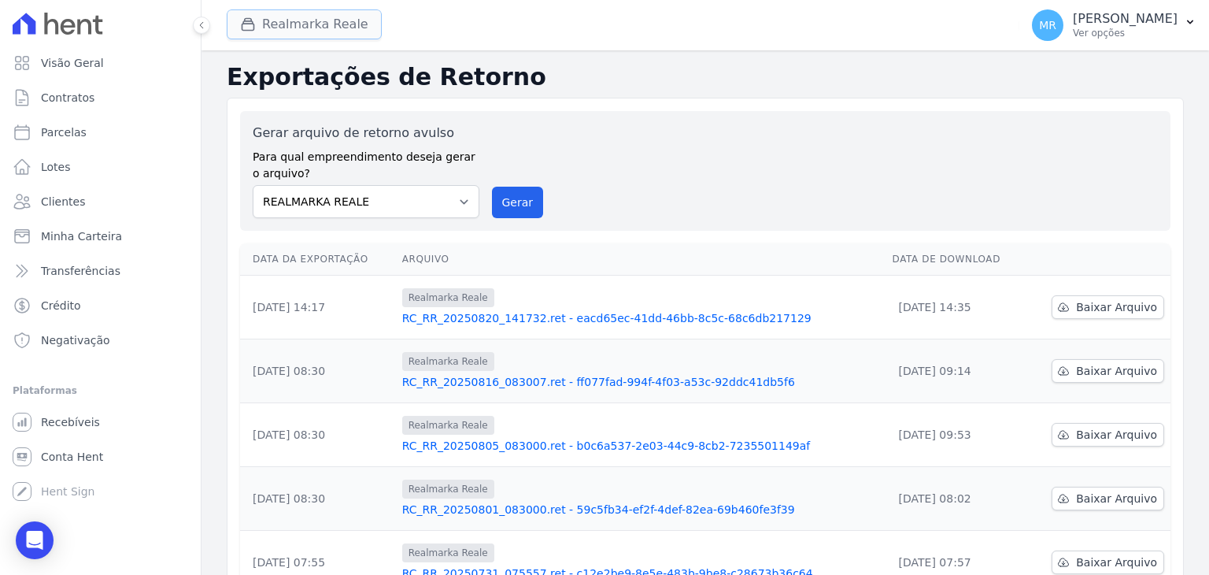
click at [265, 28] on button "Realmarka Reale" at bounding box center [304, 24] width 155 height 30
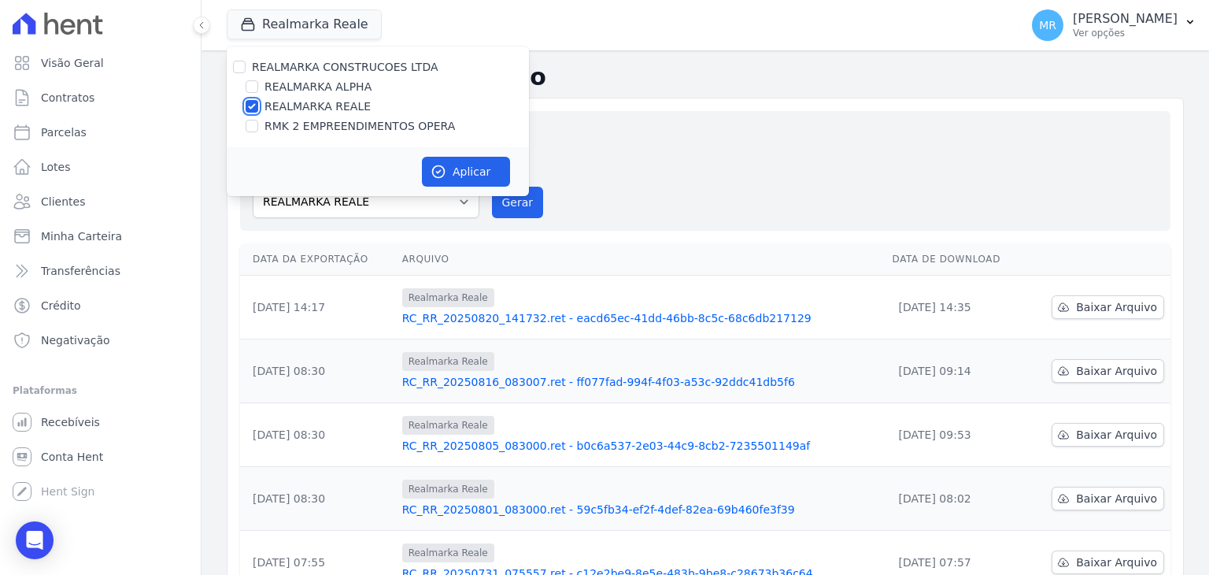
click at [250, 102] on input "REALMARKA REALE" at bounding box center [252, 106] width 13 height 13
checkbox input "false"
click at [253, 86] on input "REALMARKA ALPHA" at bounding box center [252, 86] width 13 height 13
checkbox input "true"
click at [453, 157] on button "Aplicar" at bounding box center [466, 172] width 88 height 30
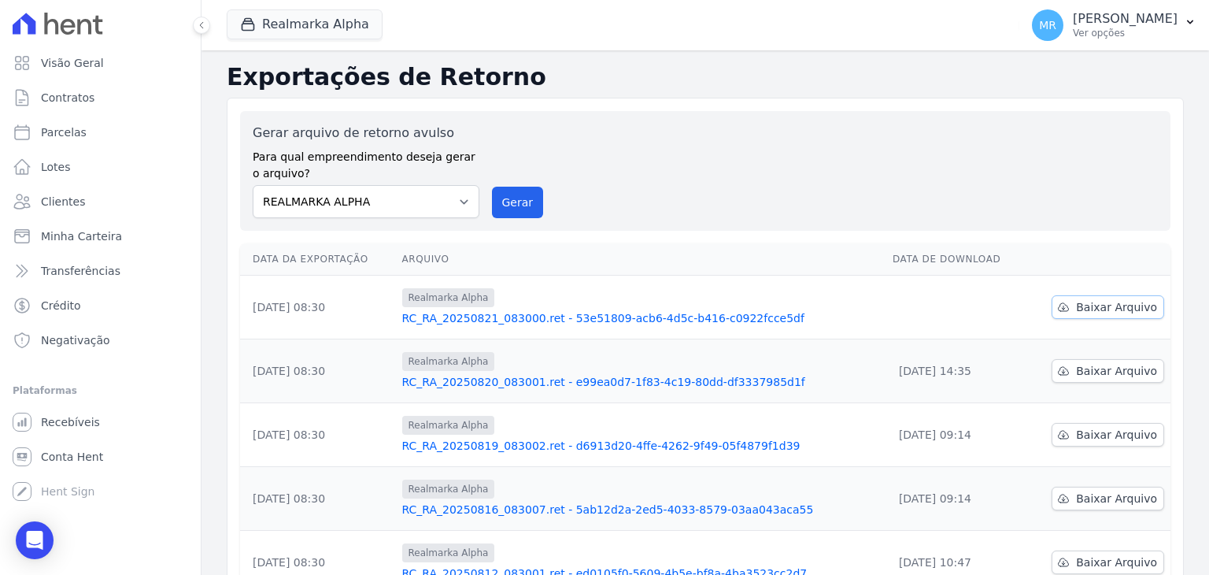
click at [1099, 307] on span "Baixar Arquivo" at bounding box center [1116, 307] width 81 height 16
click at [1159, 24] on p "[PERSON_NAME]" at bounding box center [1125, 19] width 105 height 16
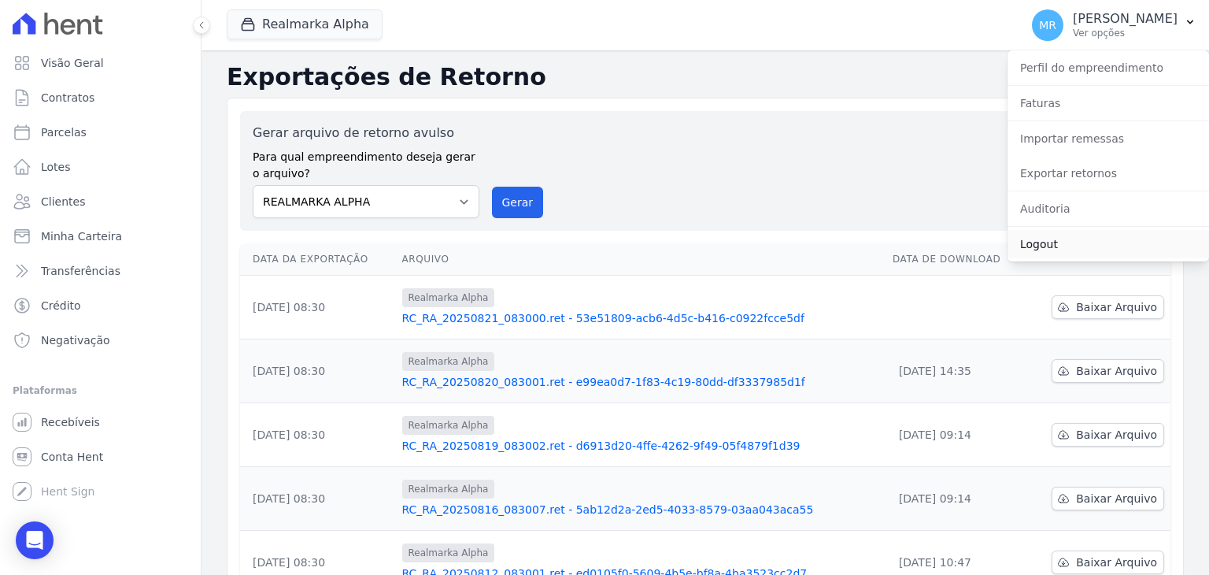
click at [1068, 236] on link "Logout" at bounding box center [1109, 244] width 202 height 28
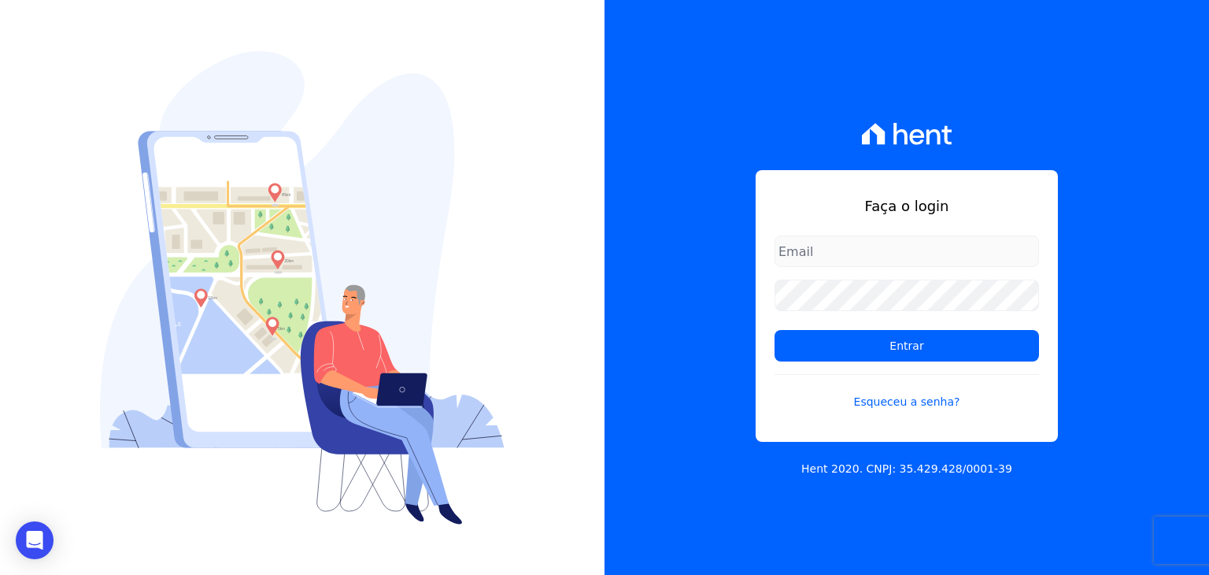
type input "[EMAIL_ADDRESS][DOMAIN_NAME]"
